Goal: Information Seeking & Learning: Learn about a topic

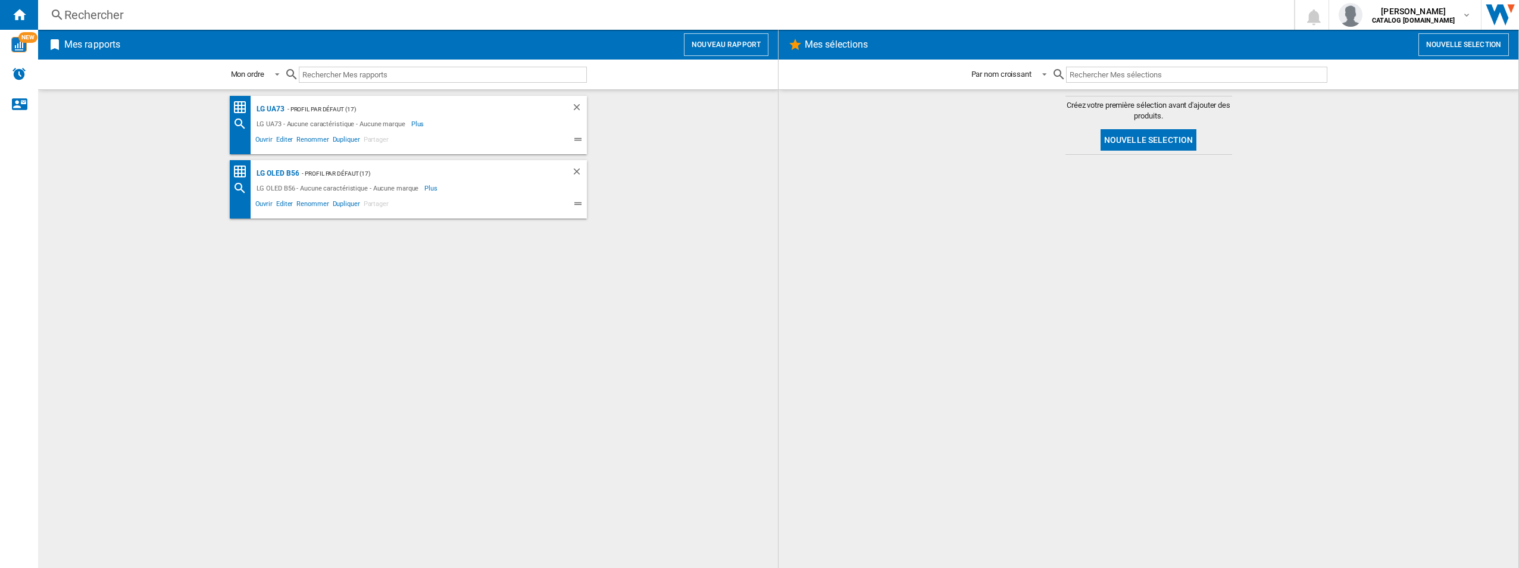
click at [452, 81] on input "text" at bounding box center [443, 75] width 288 height 16
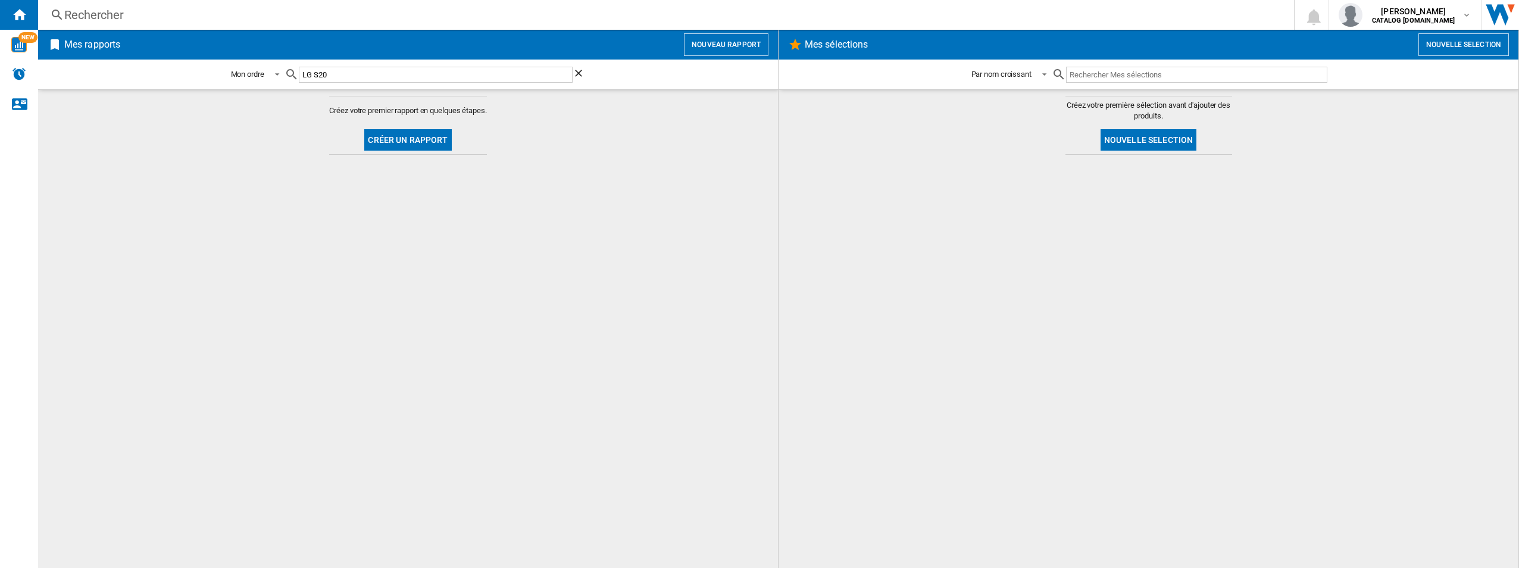
type input "LG S20a"
click at [506, 77] on input "LG S20a" at bounding box center [436, 75] width 274 height 16
click at [507, 77] on input "LG S20a" at bounding box center [436, 75] width 274 height 16
click at [506, 77] on input "LG S20a" at bounding box center [436, 75] width 274 height 16
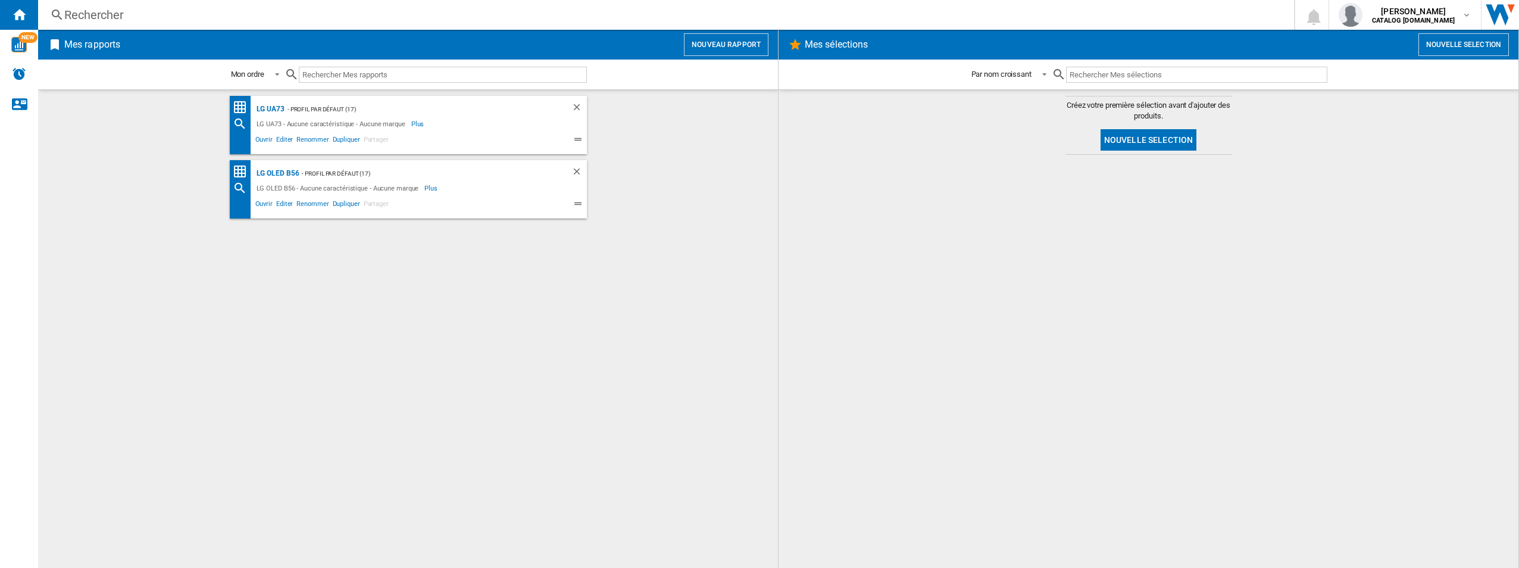
click at [1200, 78] on input "text" at bounding box center [1196, 75] width 261 height 16
paste input "LG S20a"
type input "LG S20a"
click at [1321, 72] on ng-md-icon "Effacer la recherche" at bounding box center [1320, 74] width 14 height 14
click at [57, 12] on ng-md-icon at bounding box center [57, 15] width 14 height 15
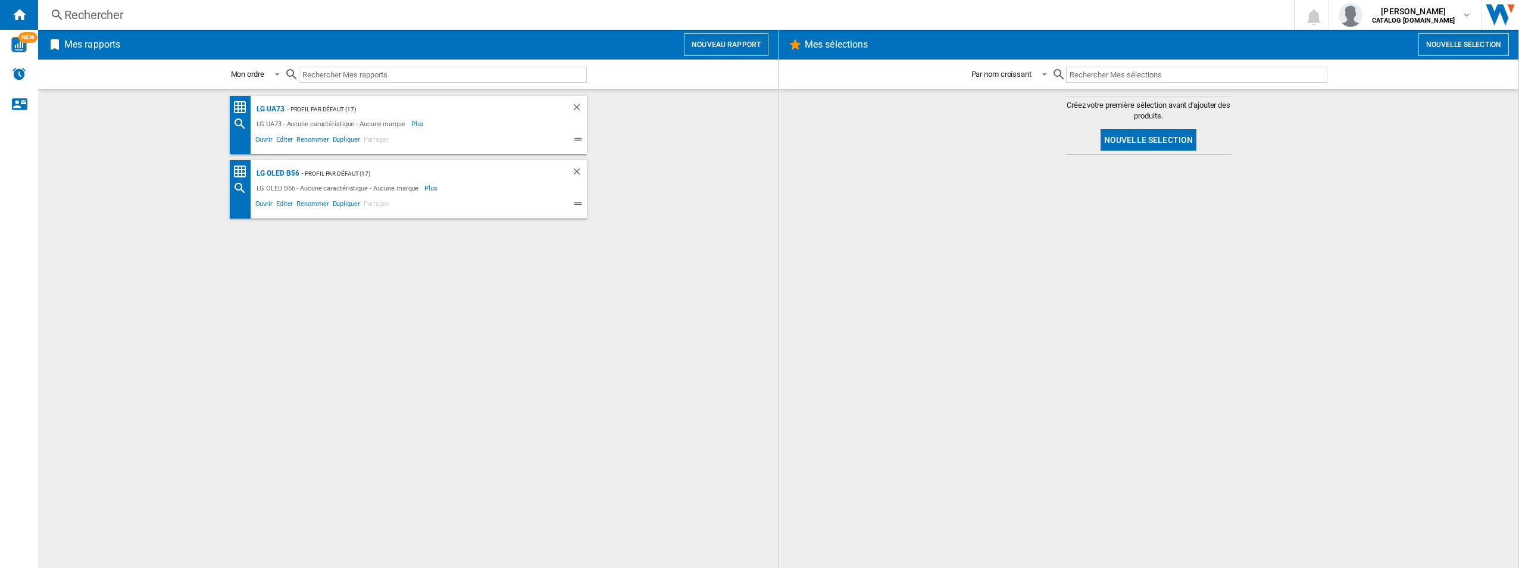
click at [440, 77] on input "text" at bounding box center [443, 75] width 288 height 16
click at [751, 38] on button "Nouveau rapport" at bounding box center [726, 44] width 85 height 23
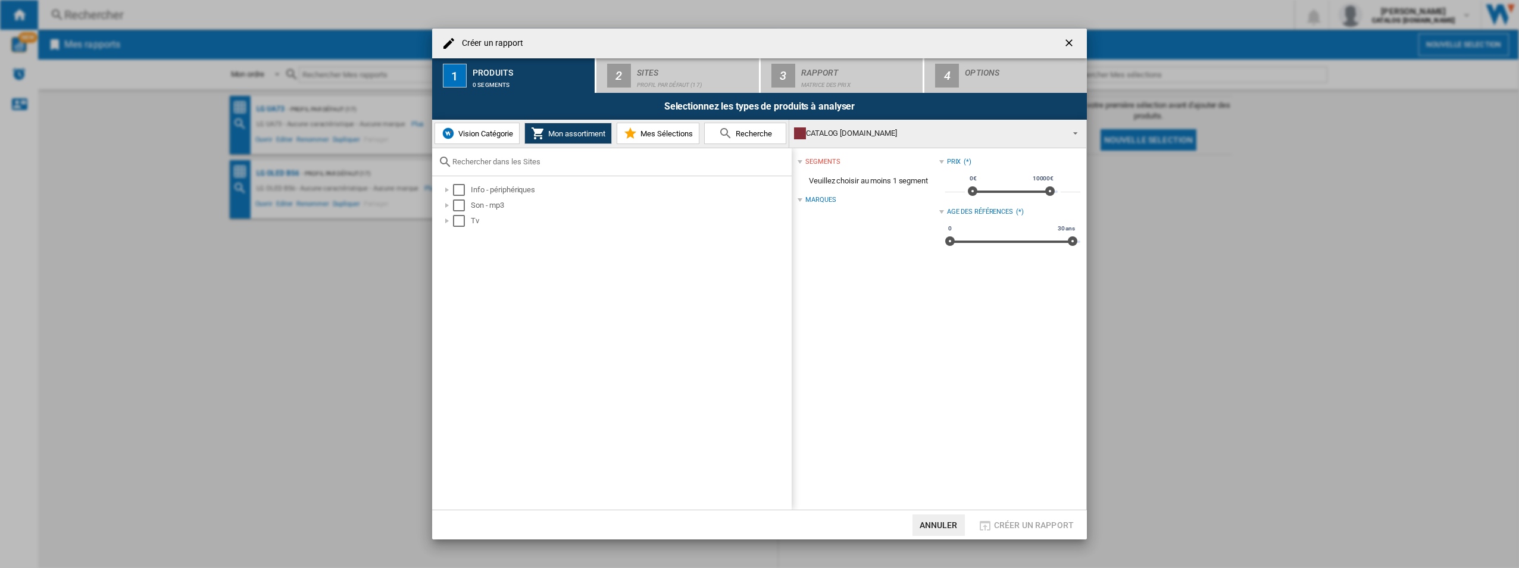
click at [622, 166] on input "text" at bounding box center [618, 161] width 333 height 9
paste input "LG S20a"
type input "LG S20a"
click at [727, 134] on md-icon at bounding box center [726, 133] width 14 height 14
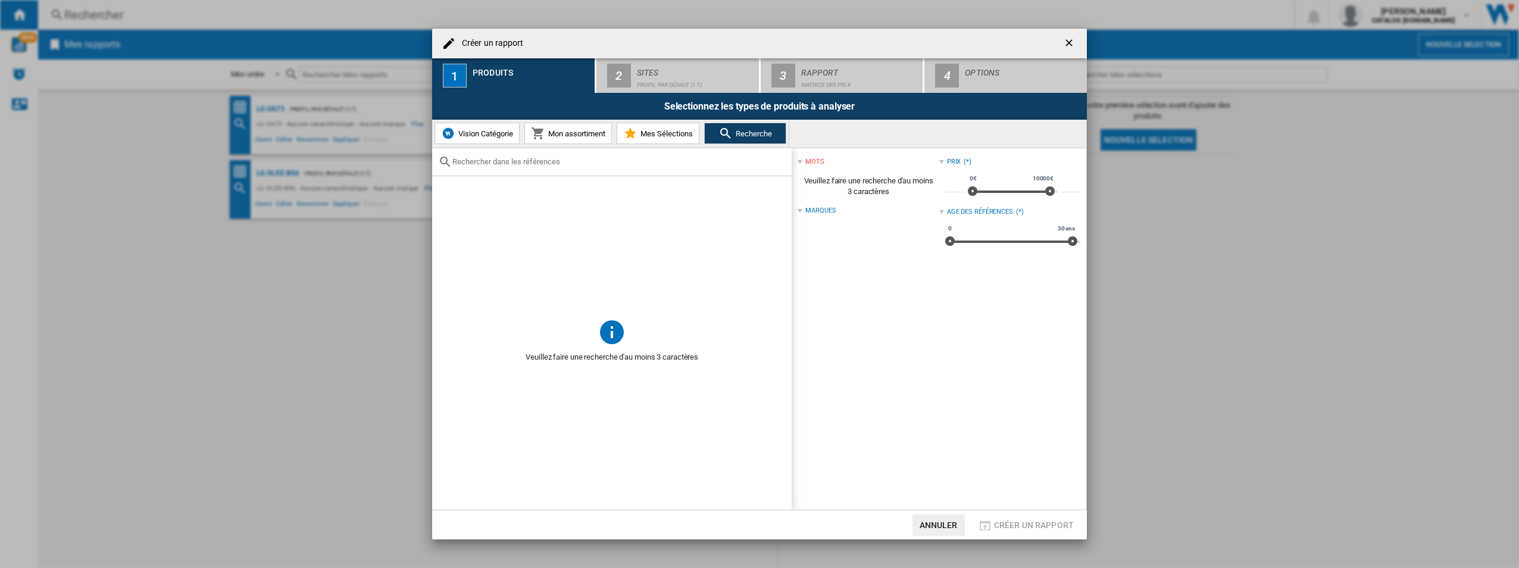
click at [682, 161] on input "text" at bounding box center [618, 161] width 333 height 9
paste input "LG S20a"
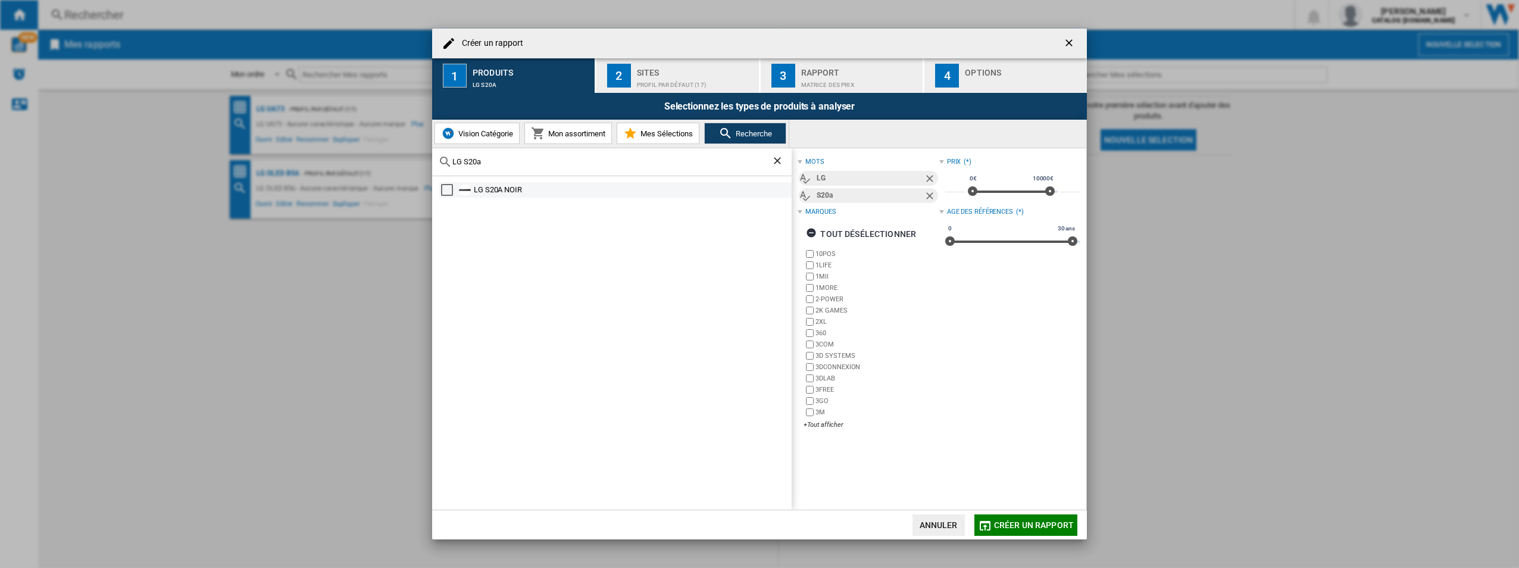
type input "LG S20a"
click at [507, 191] on div "LG S20A NOIR" at bounding box center [632, 190] width 316 height 12
click at [991, 518] on md-icon "button" at bounding box center [985, 525] width 14 height 14
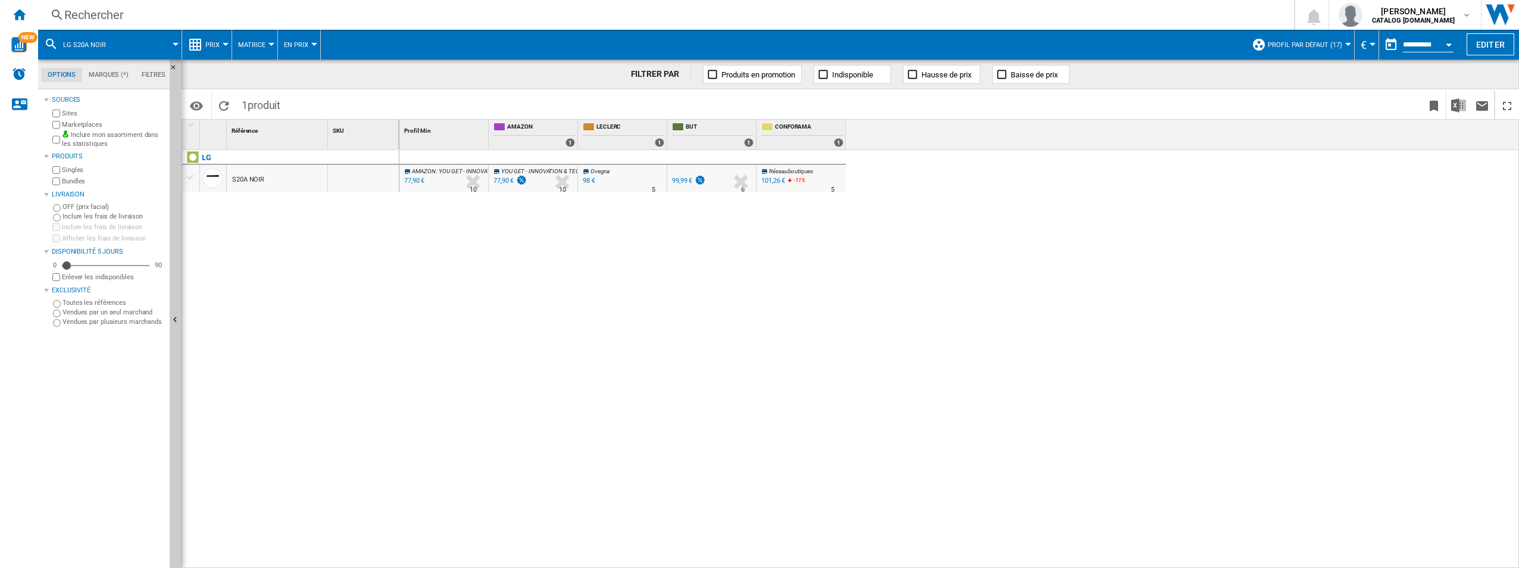
click at [243, 178] on div "S20A NOIR" at bounding box center [248, 179] width 32 height 27
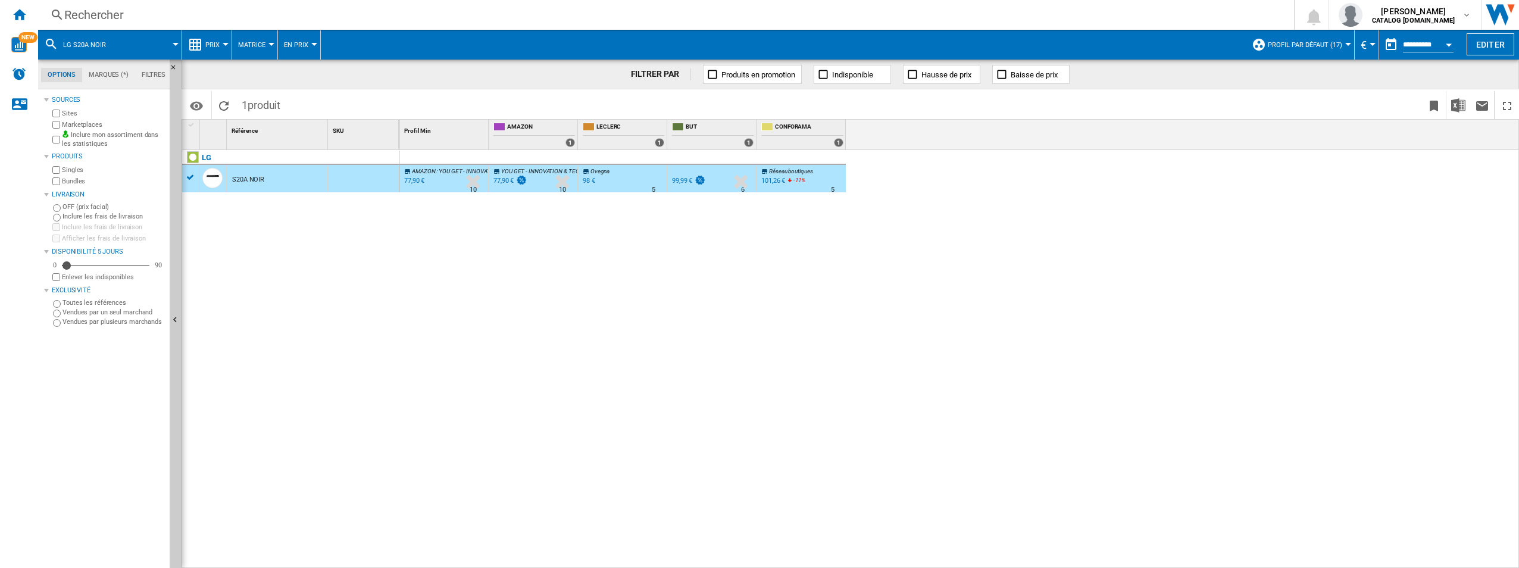
click at [241, 179] on div "S20A NOIR" at bounding box center [248, 179] width 32 height 27
click at [242, 179] on div "S20A NOIR" at bounding box center [248, 179] width 32 height 27
click at [420, 169] on span "AMAZON" at bounding box center [423, 171] width 23 height 7
click at [190, 177] on div "LG" at bounding box center [293, 164] width 217 height 27
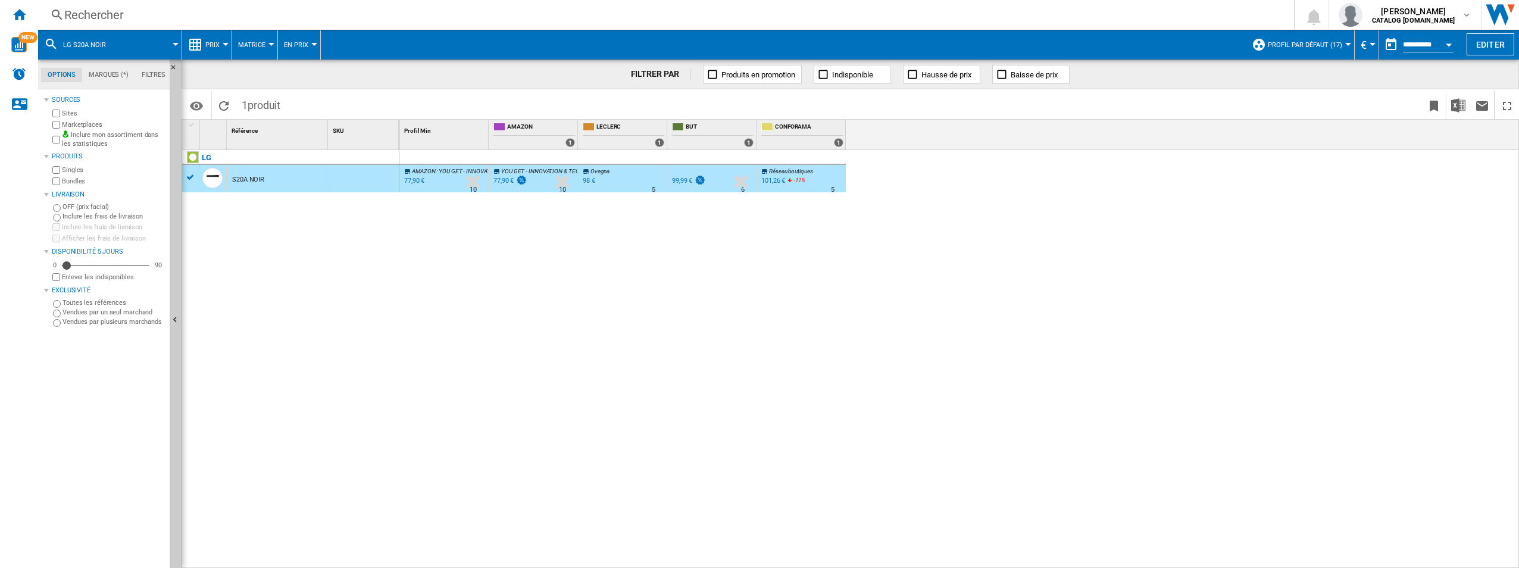
click at [248, 179] on div "S20A NOIR" at bounding box center [248, 179] width 32 height 27
click at [247, 179] on div "S20A NOIR" at bounding box center [248, 179] width 32 height 27
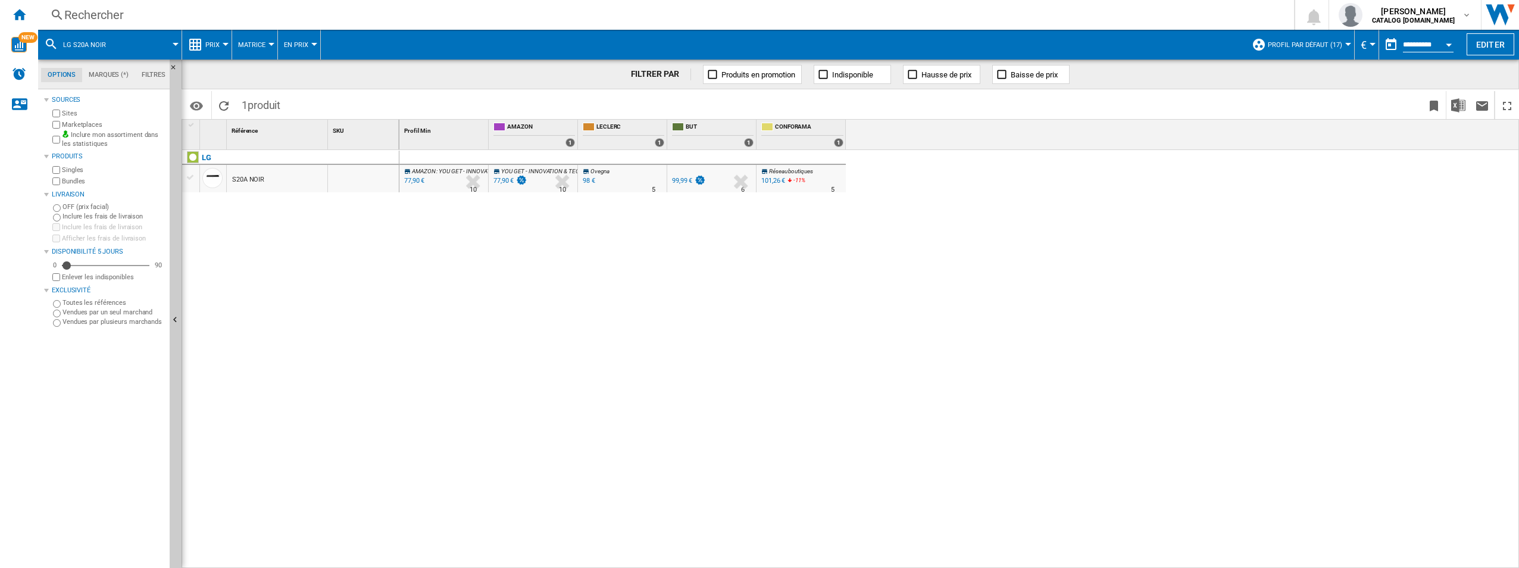
click at [417, 173] on span "AMAZON" at bounding box center [423, 171] width 23 height 7
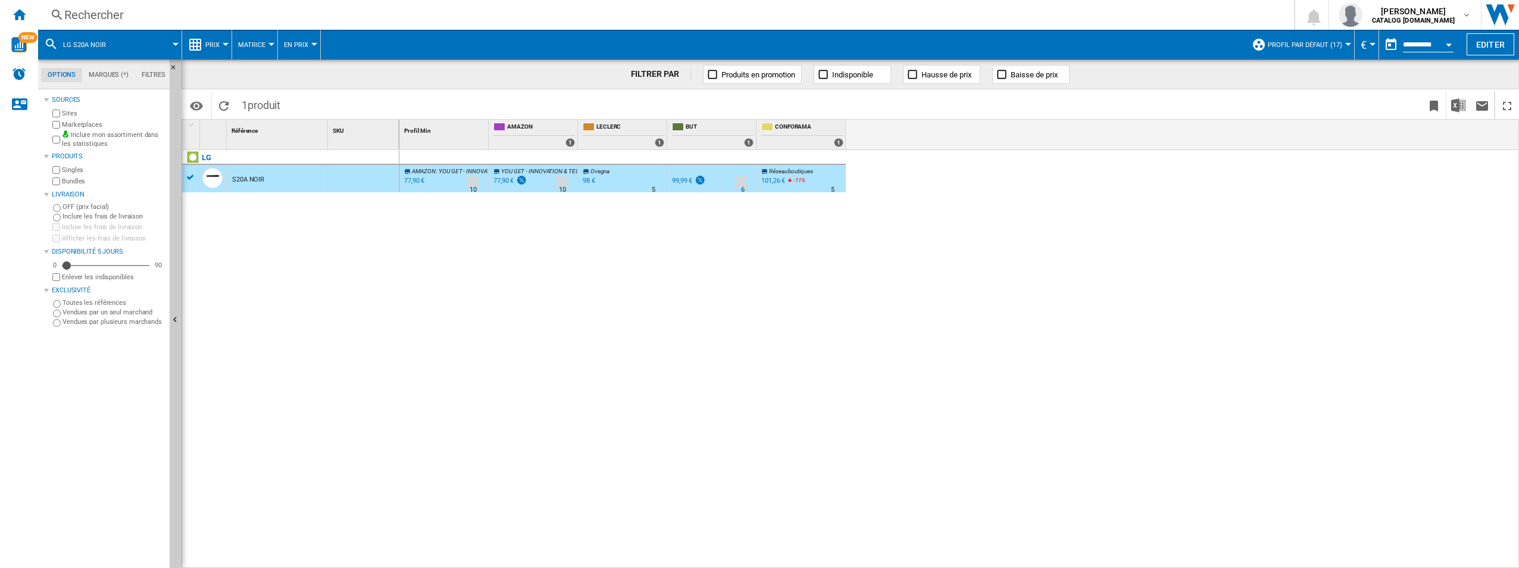
click at [416, 178] on div "77,90 €" at bounding box center [413, 181] width 22 height 12
click at [783, 168] on span "Réseau boutiques" at bounding box center [790, 171] width 43 height 7
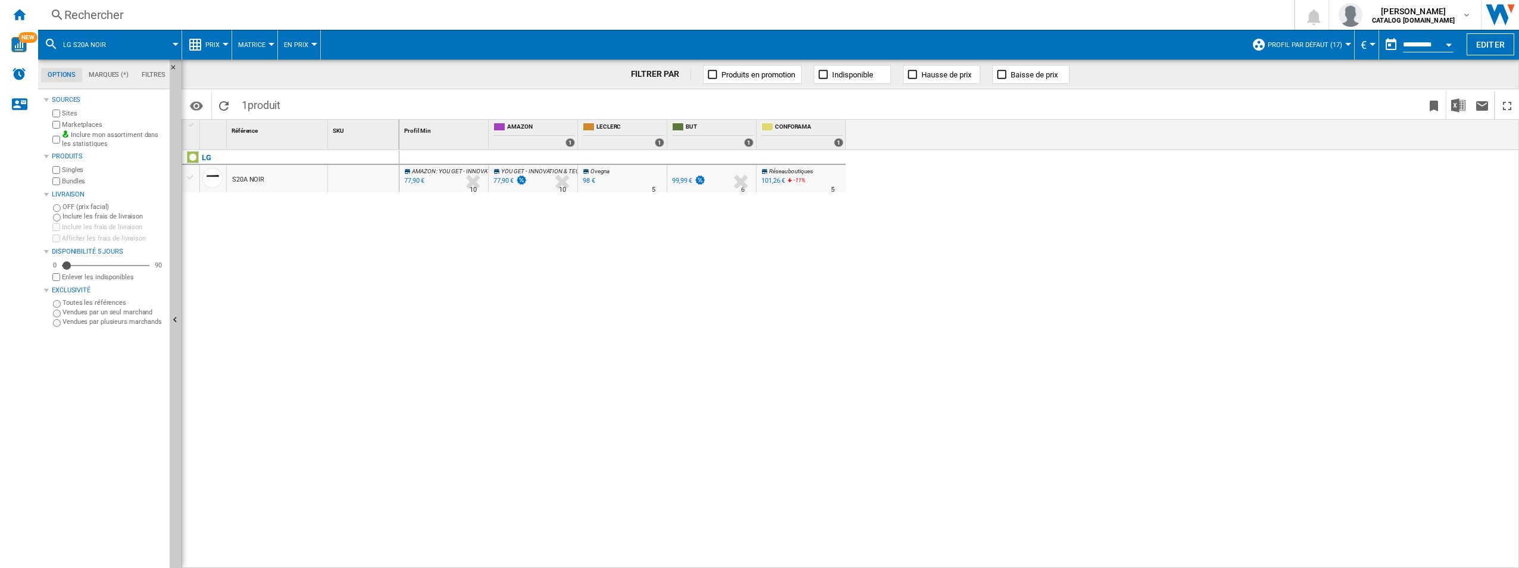
click at [782, 173] on span "Réseau boutiques" at bounding box center [790, 171] width 43 height 7
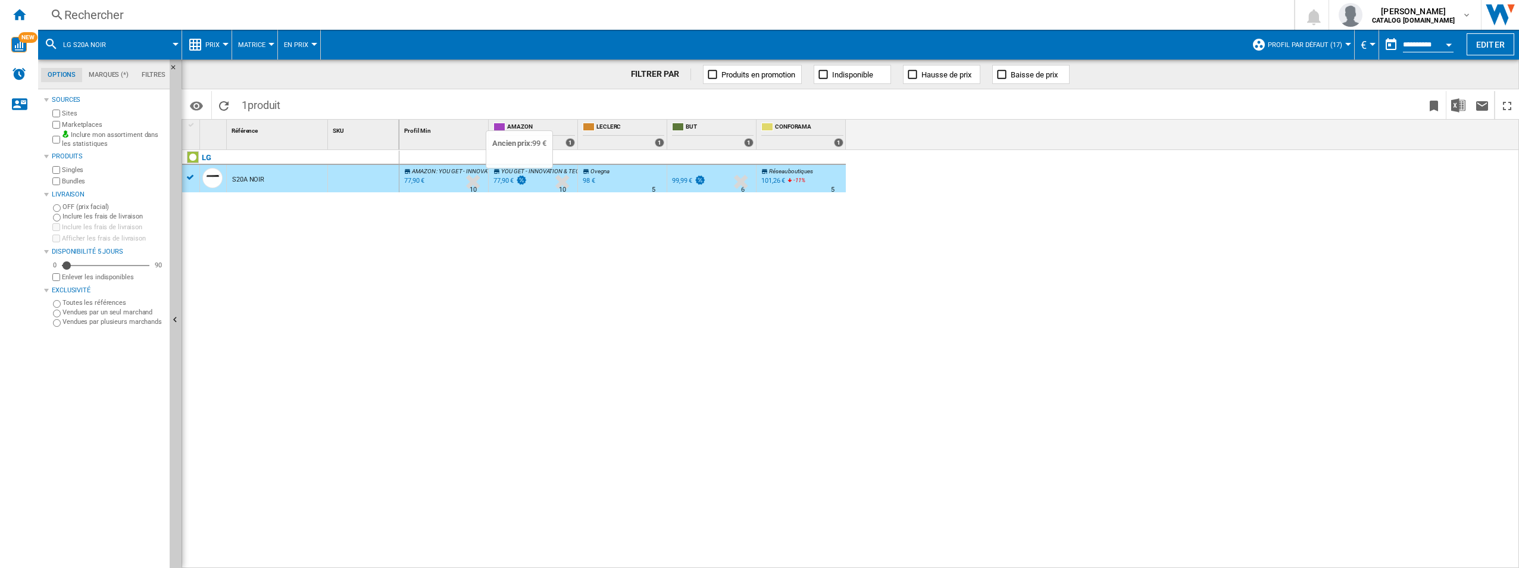
click at [517, 180] on img at bounding box center [522, 180] width 12 height 10
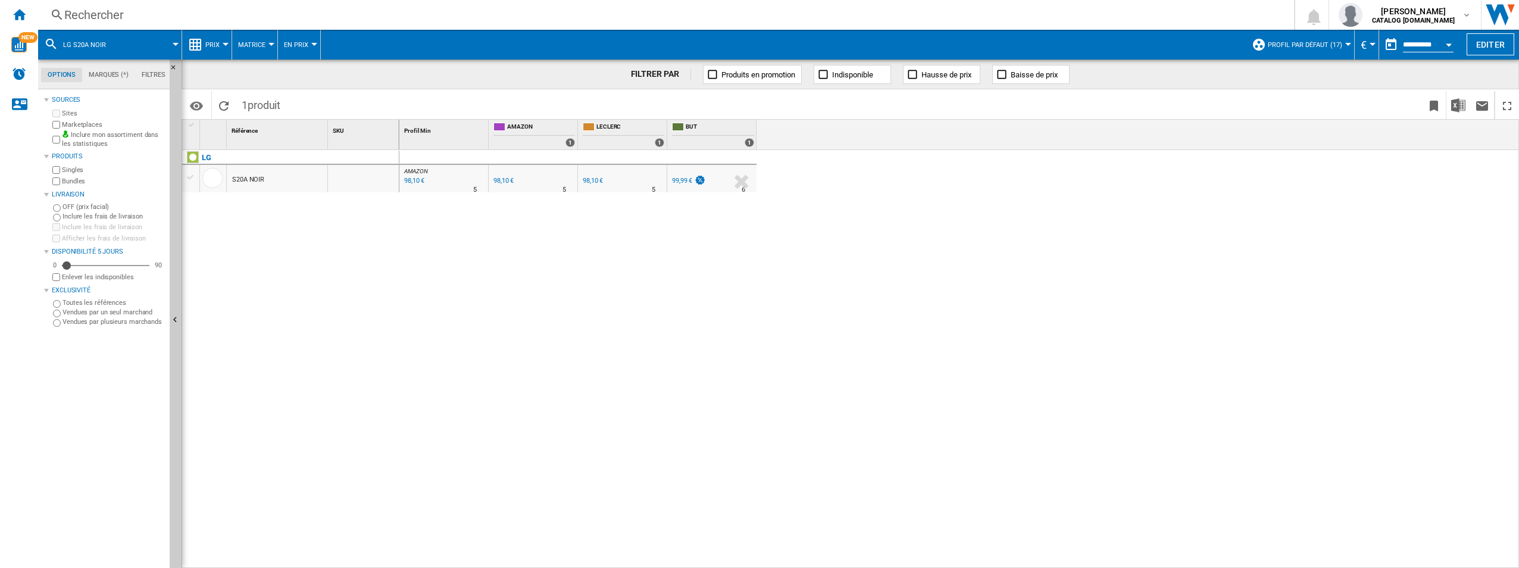
click at [682, 183] on div "99,99 €" at bounding box center [682, 181] width 20 height 8
click at [406, 178] on div "98,10 €" at bounding box center [413, 181] width 22 height 12
click at [843, 207] on div "AMAZON : FR AMAZON -1.0 % 98,10 € % N/A 5 AMAZON : FR AMAZON FR AMAZON -1.0 % 9…" at bounding box center [959, 359] width 1120 height 418
click at [93, 49] on button "LG S20A NOIR" at bounding box center [90, 45] width 55 height 30
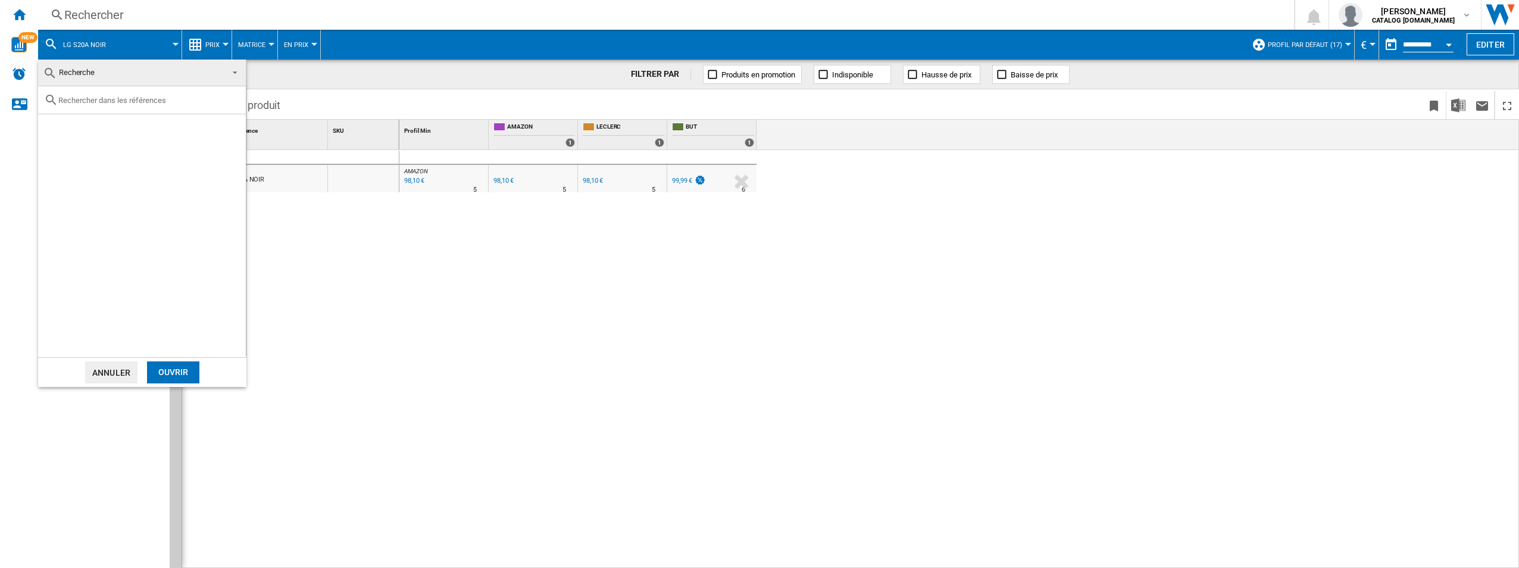
click at [113, 371] on button "Annuler" at bounding box center [111, 372] width 52 height 22
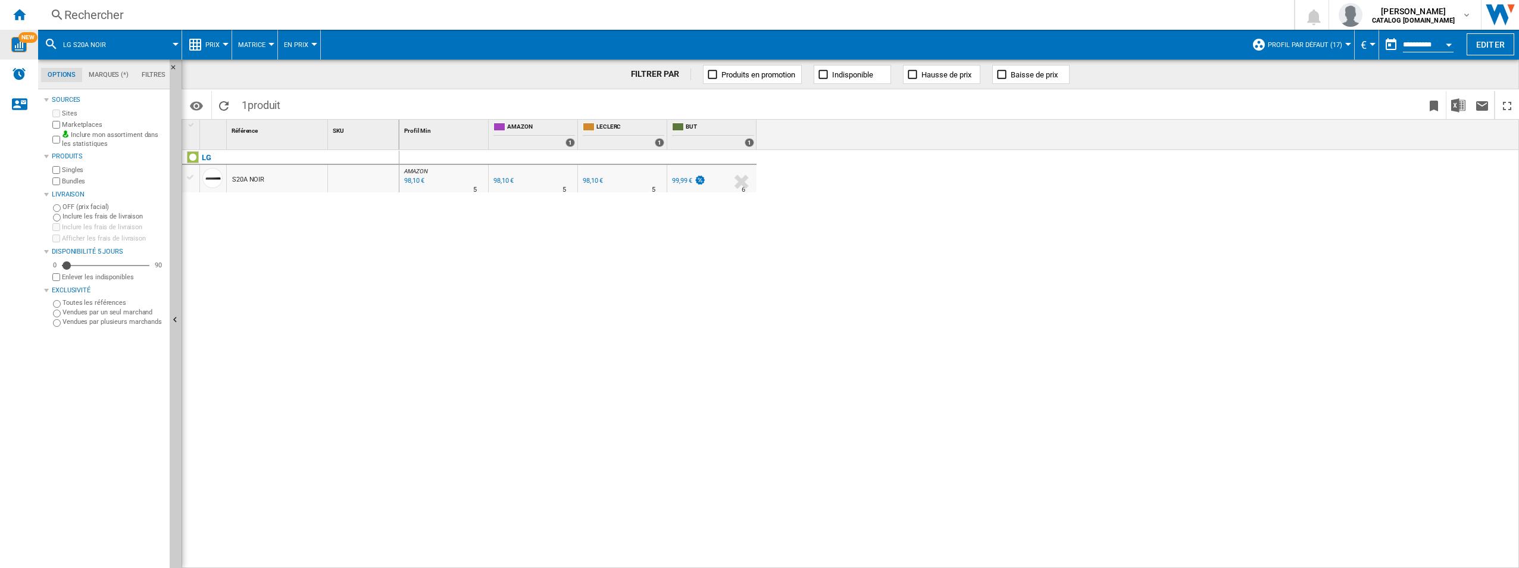
click at [21, 47] on img "WiseCard" at bounding box center [18, 44] width 15 height 15
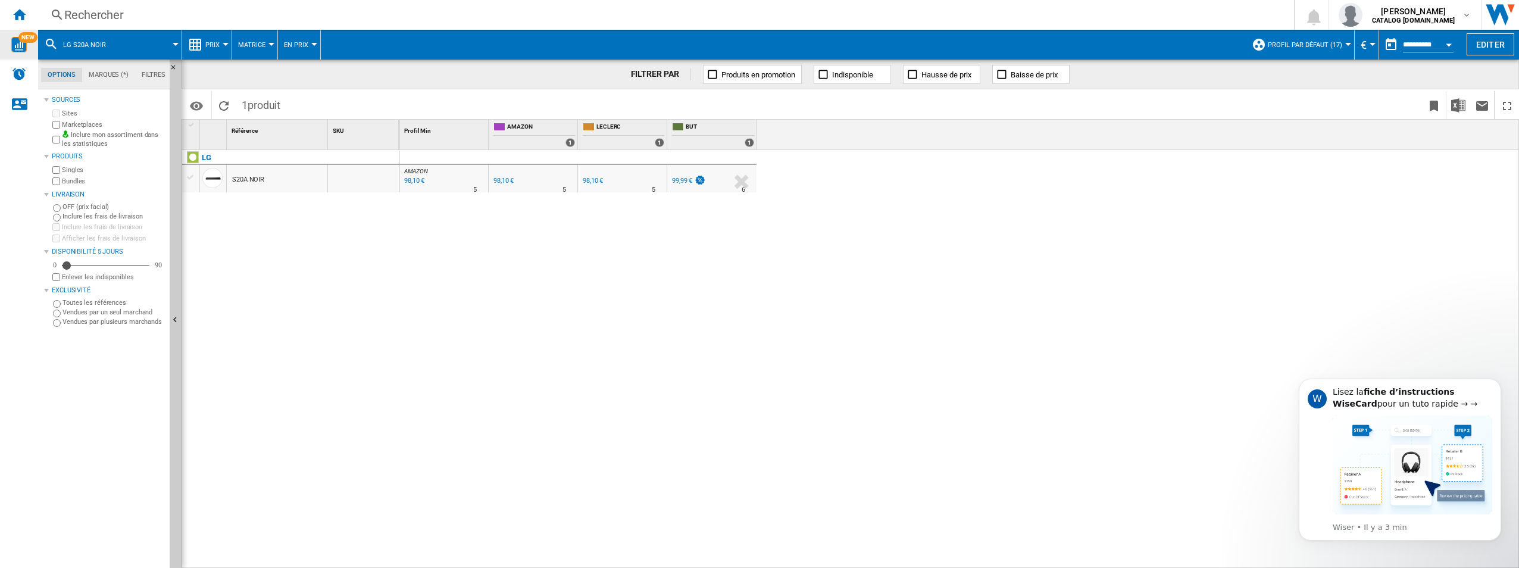
click at [739, 355] on div "AMAZON : FR AMAZON -1.0 % 98,10 € % N/A 5 AMAZON : FR AMAZON FR AMAZON -1.0 % 9…" at bounding box center [959, 359] width 1120 height 418
click at [1500, 383] on icon "Dismiss notification" at bounding box center [1498, 382] width 7 height 7
